Goal: Check status: Check status

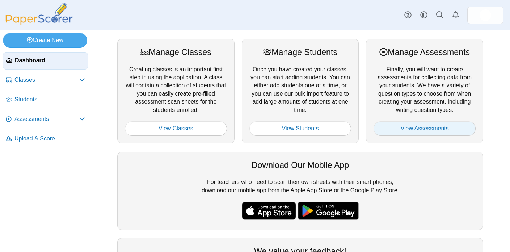
click at [455, 126] on link "View Assessments" at bounding box center [424, 128] width 102 height 14
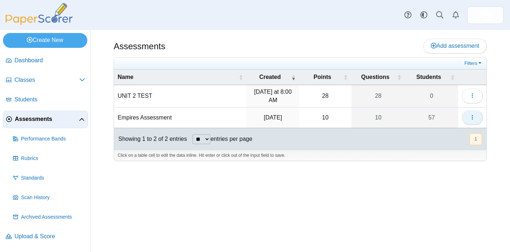
click at [480, 113] on button "button" at bounding box center [472, 117] width 21 height 14
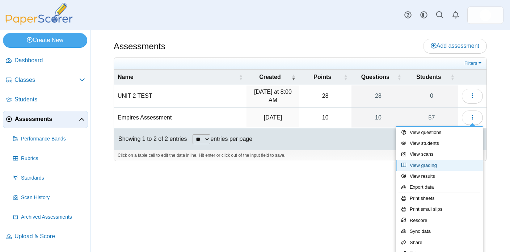
click at [437, 169] on link "View grading" at bounding box center [439, 165] width 87 height 11
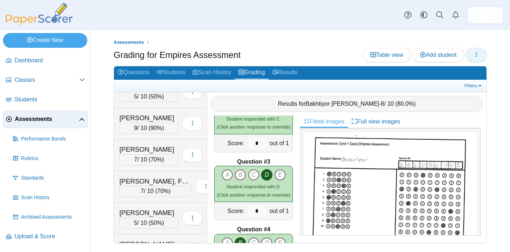
click at [473, 55] on icon "button" at bounding box center [476, 55] width 6 height 6
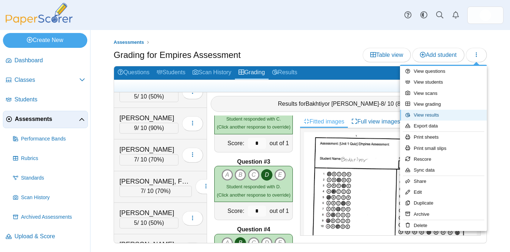
click at [461, 118] on link "View results" at bounding box center [443, 115] width 87 height 11
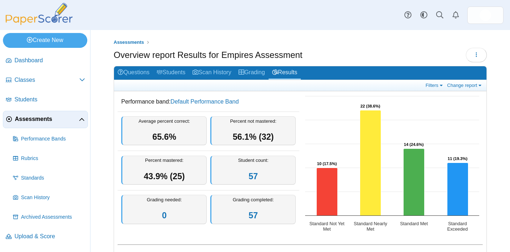
click at [433, 89] on div "Filters Show only: Loading… Change report Select a report: Overview report Ques…" at bounding box center [300, 85] width 372 height 11
click at [432, 86] on link "Filters" at bounding box center [435, 85] width 22 height 6
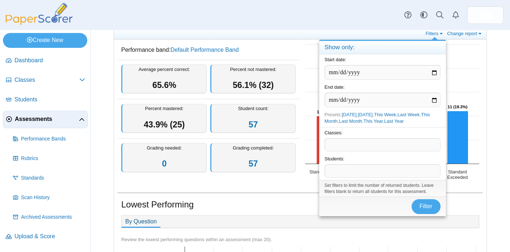
scroll to position [50, 0]
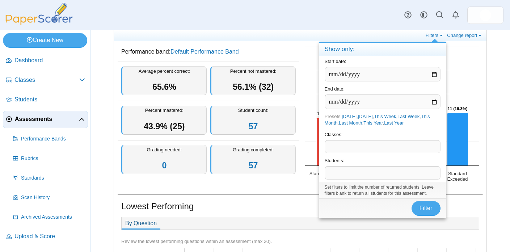
click at [305, 67] on rect "Interactive chart" at bounding box center [391, 114] width 181 height 145
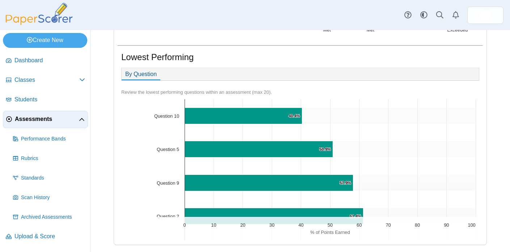
scroll to position [139, 0]
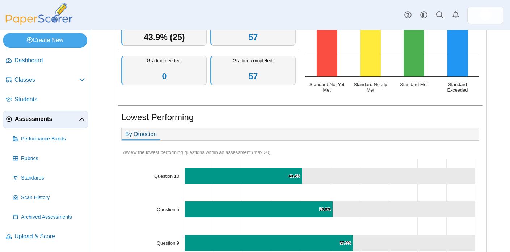
click at [330, 130] on div "By Question" at bounding box center [300, 134] width 358 height 13
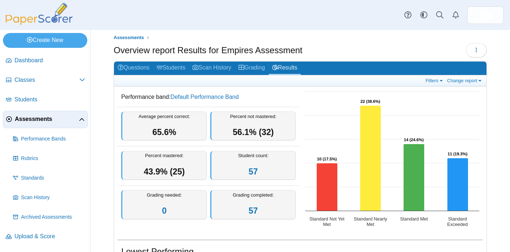
scroll to position [4, 0]
